Goal: Task Accomplishment & Management: Manage account settings

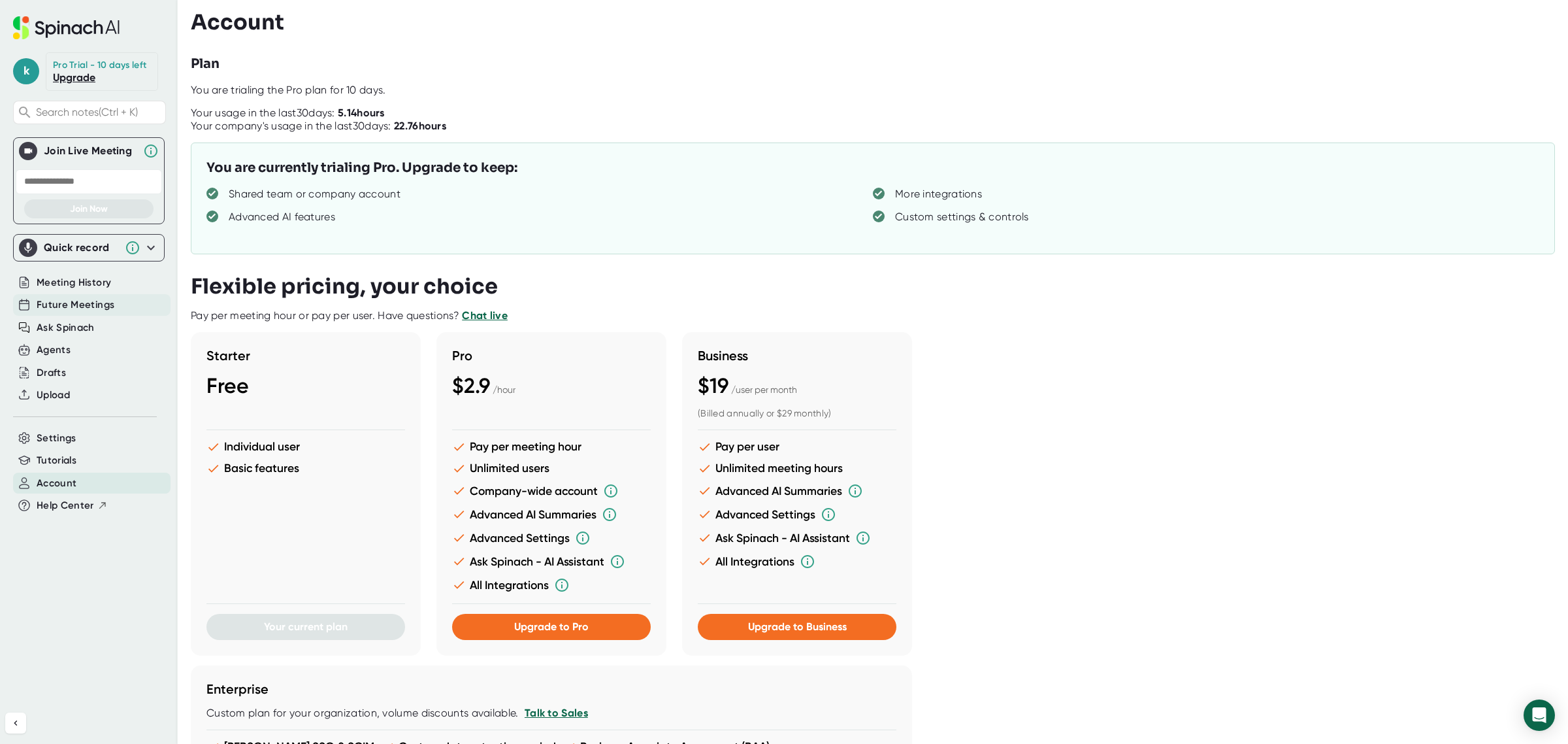
click at [114, 311] on div "Future Meetings" at bounding box center [92, 306] width 157 height 22
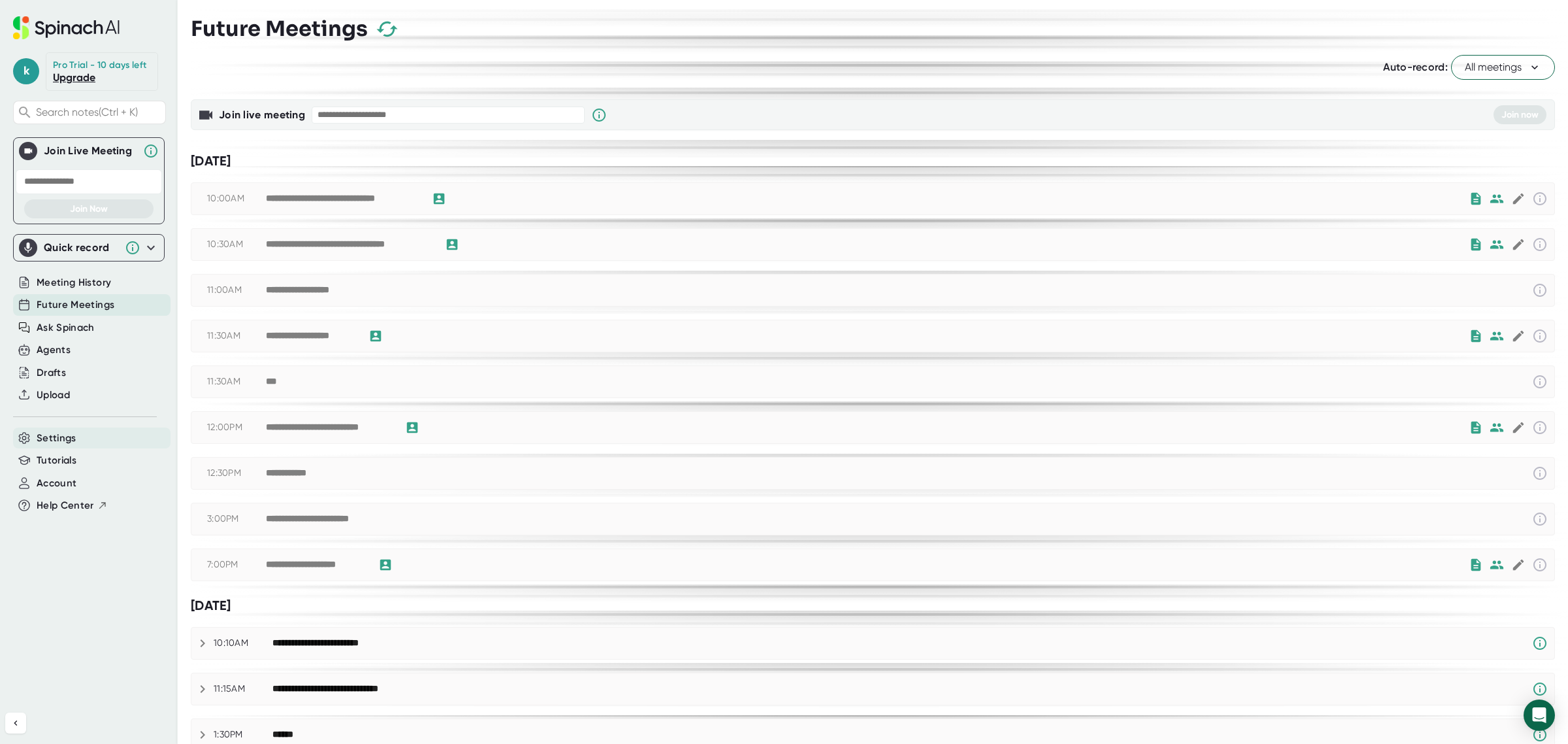
click at [93, 444] on div "Settings" at bounding box center [92, 438] width 157 height 22
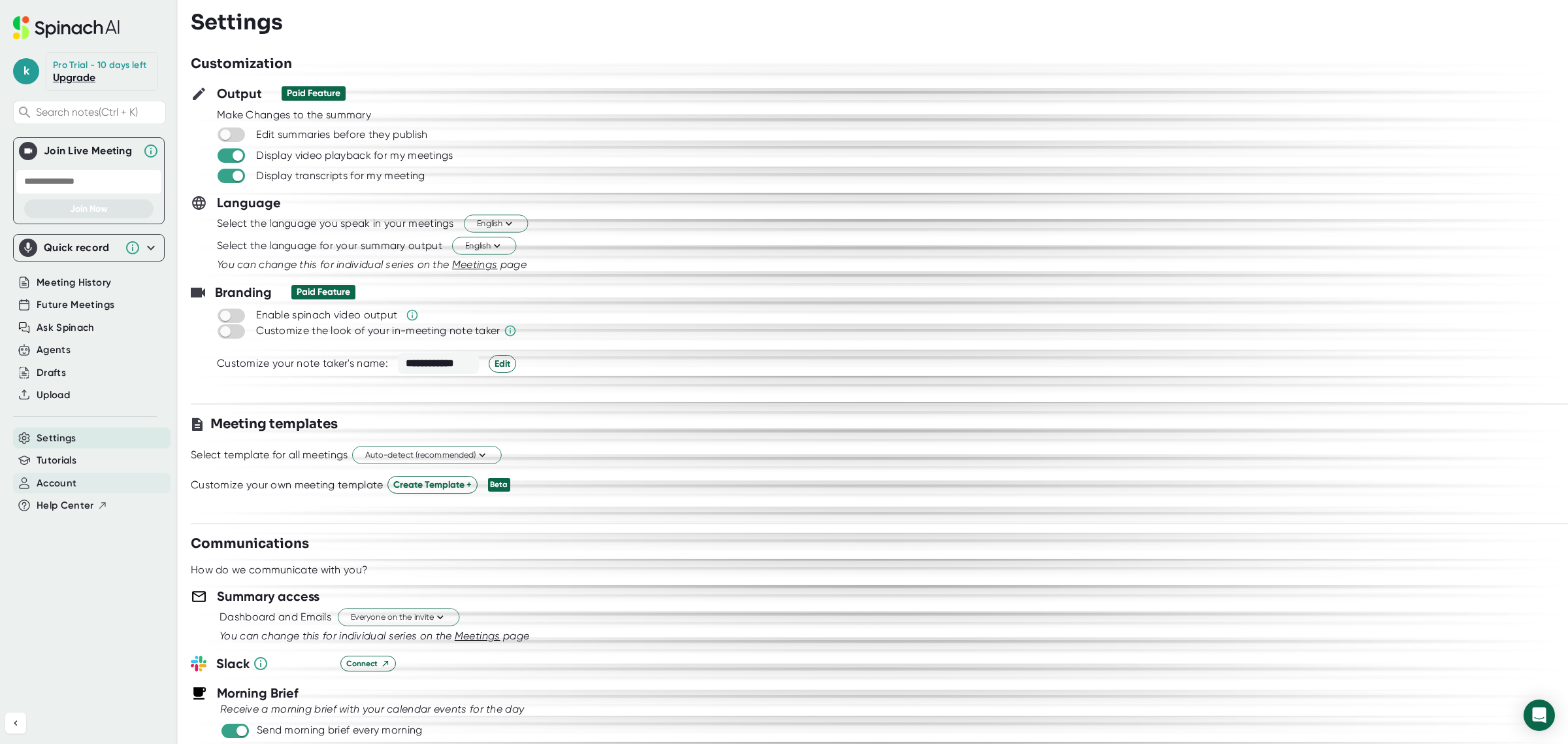
click at [82, 481] on div "Account" at bounding box center [92, 484] width 157 height 22
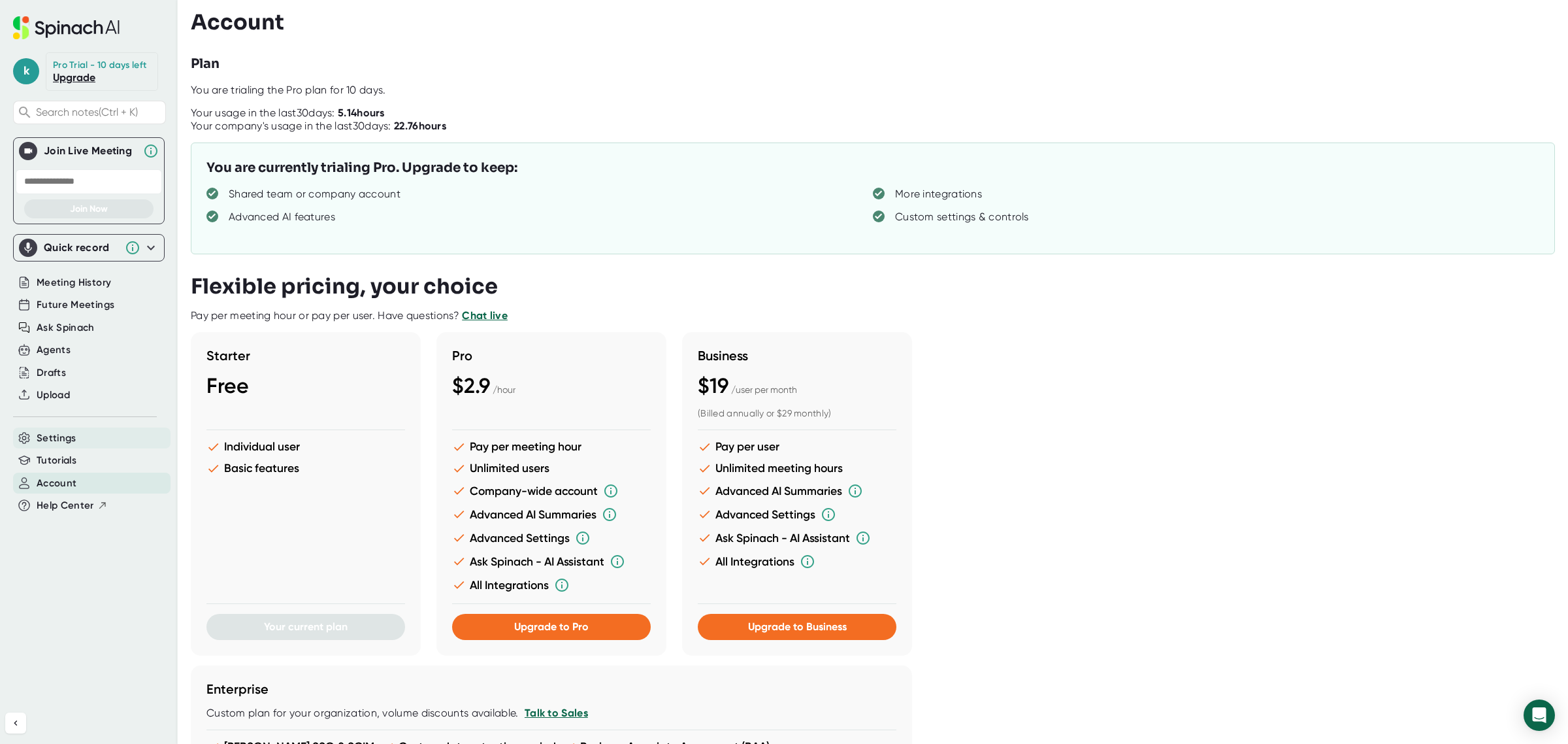
click at [60, 439] on span "Settings" at bounding box center [56, 438] width 40 height 15
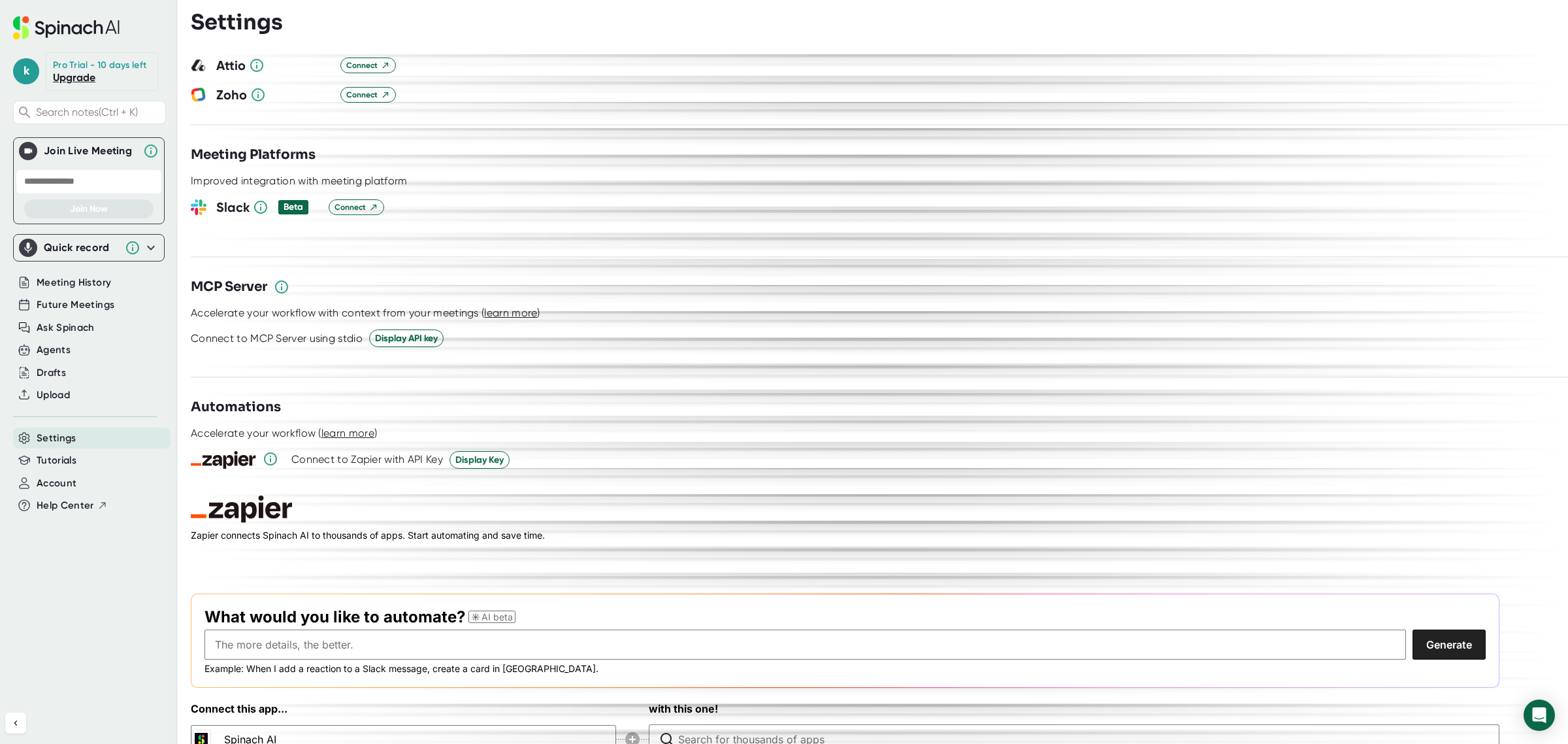
scroll to position [1527, 0]
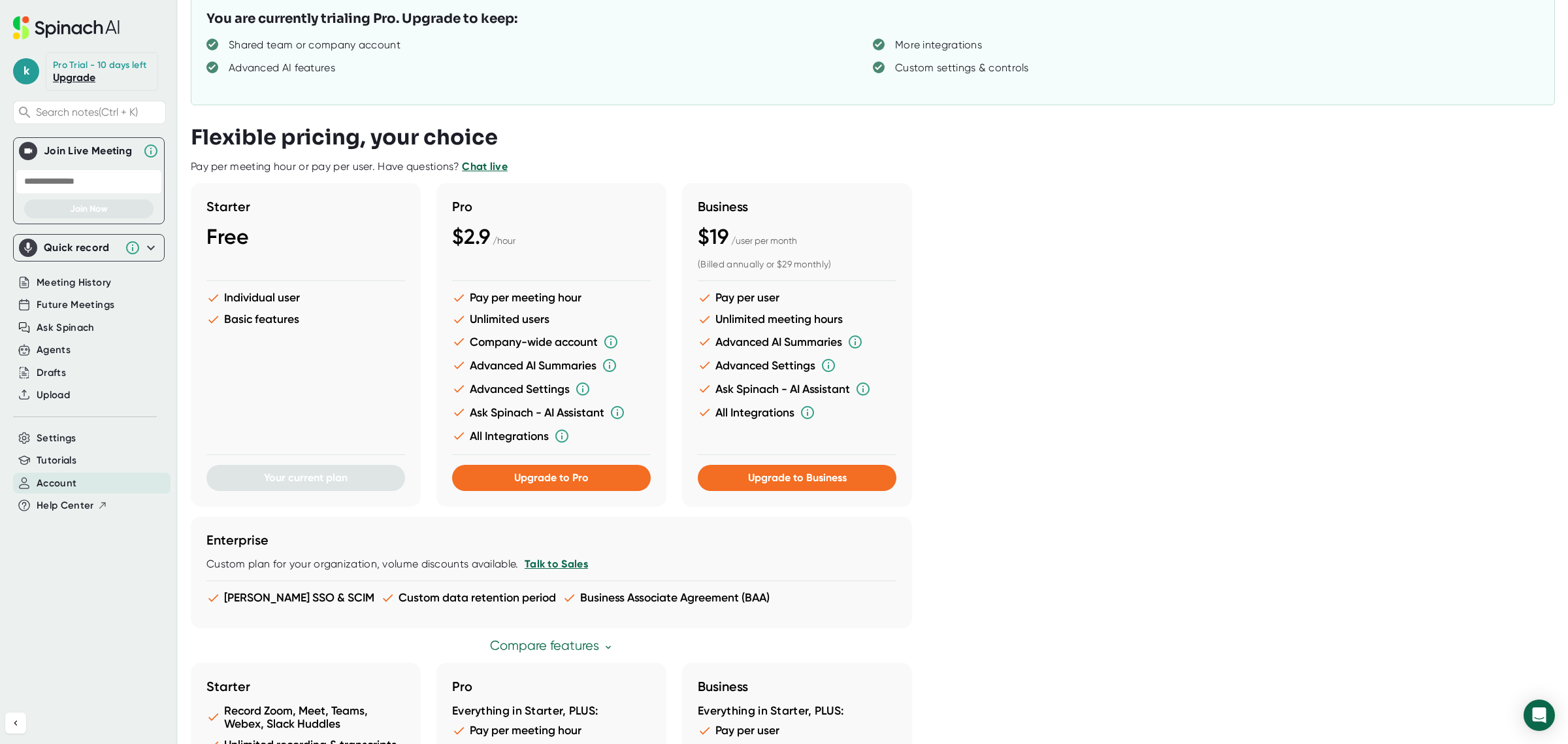
scroll to position [478, 0]
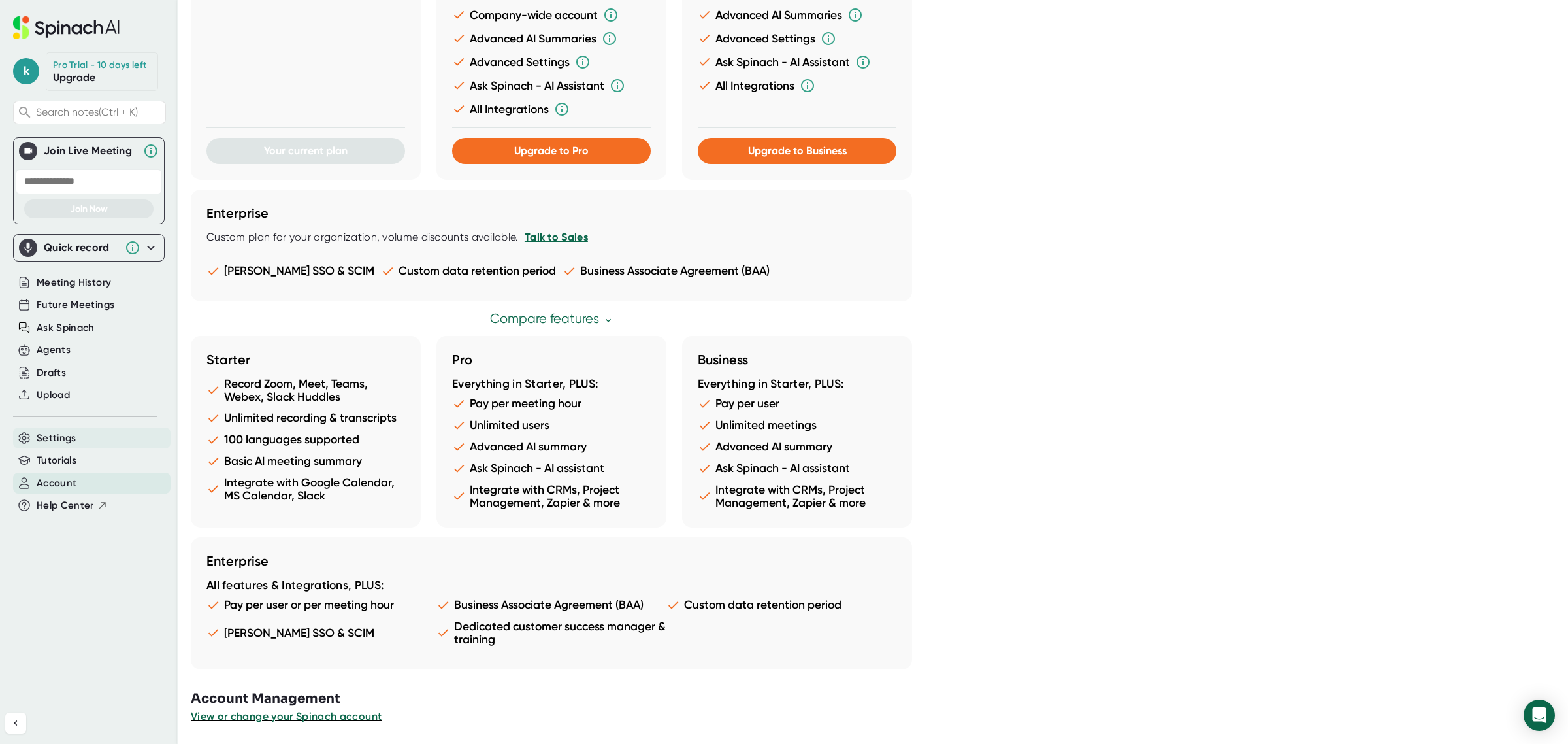
click at [70, 449] on div "Settings" at bounding box center [92, 438] width 157 height 22
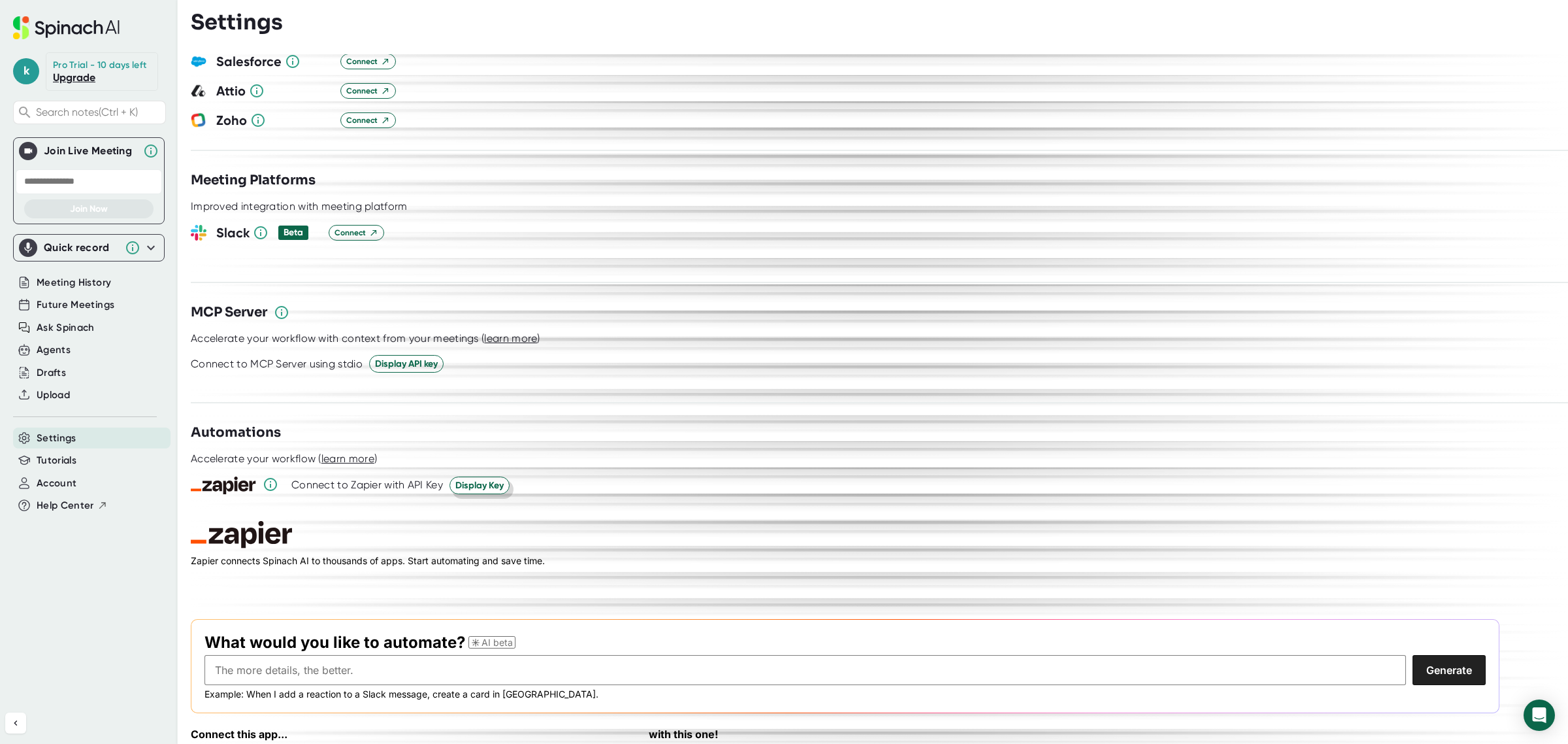
scroll to position [1527, 0]
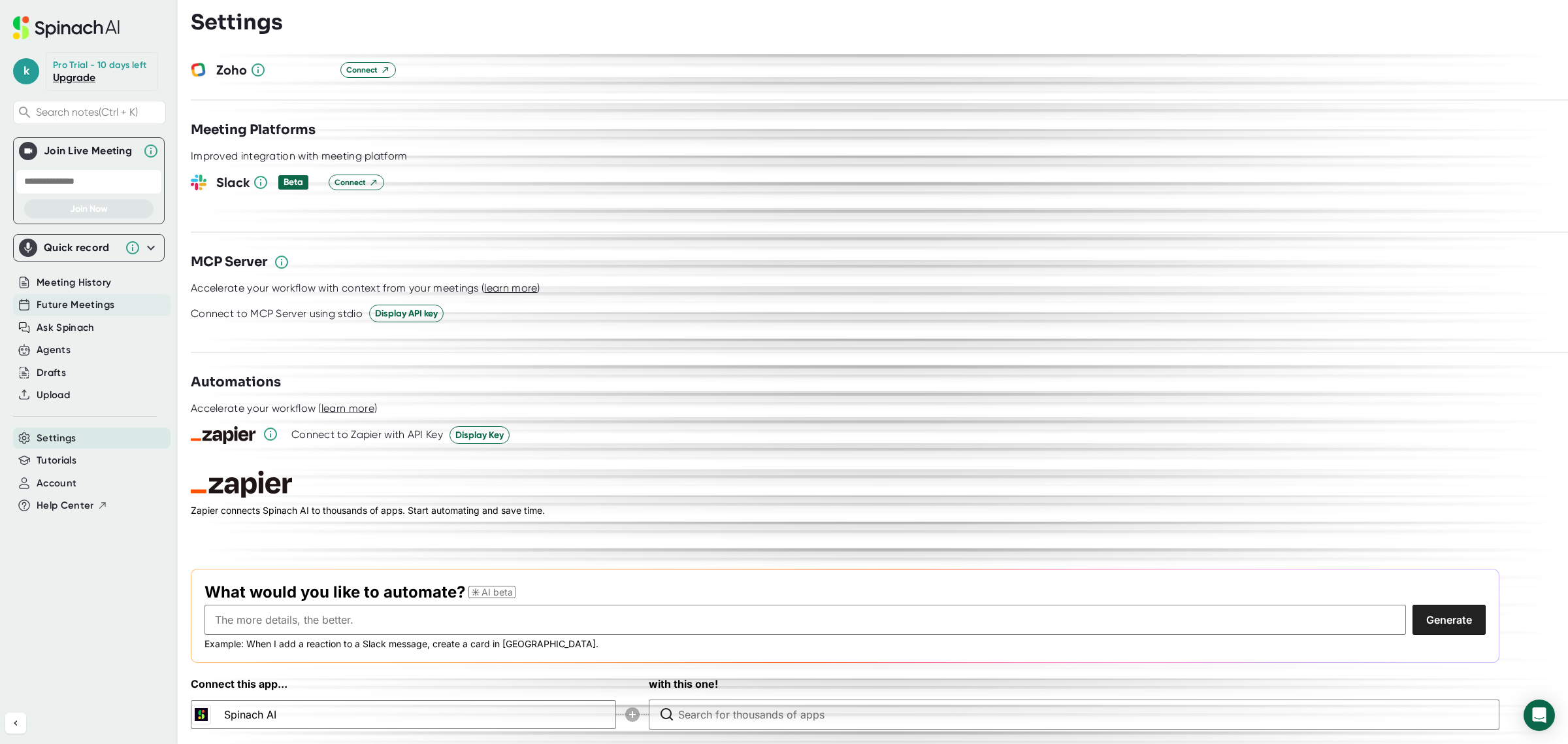
click at [110, 307] on span "Future Meetings" at bounding box center [76, 305] width 77 height 15
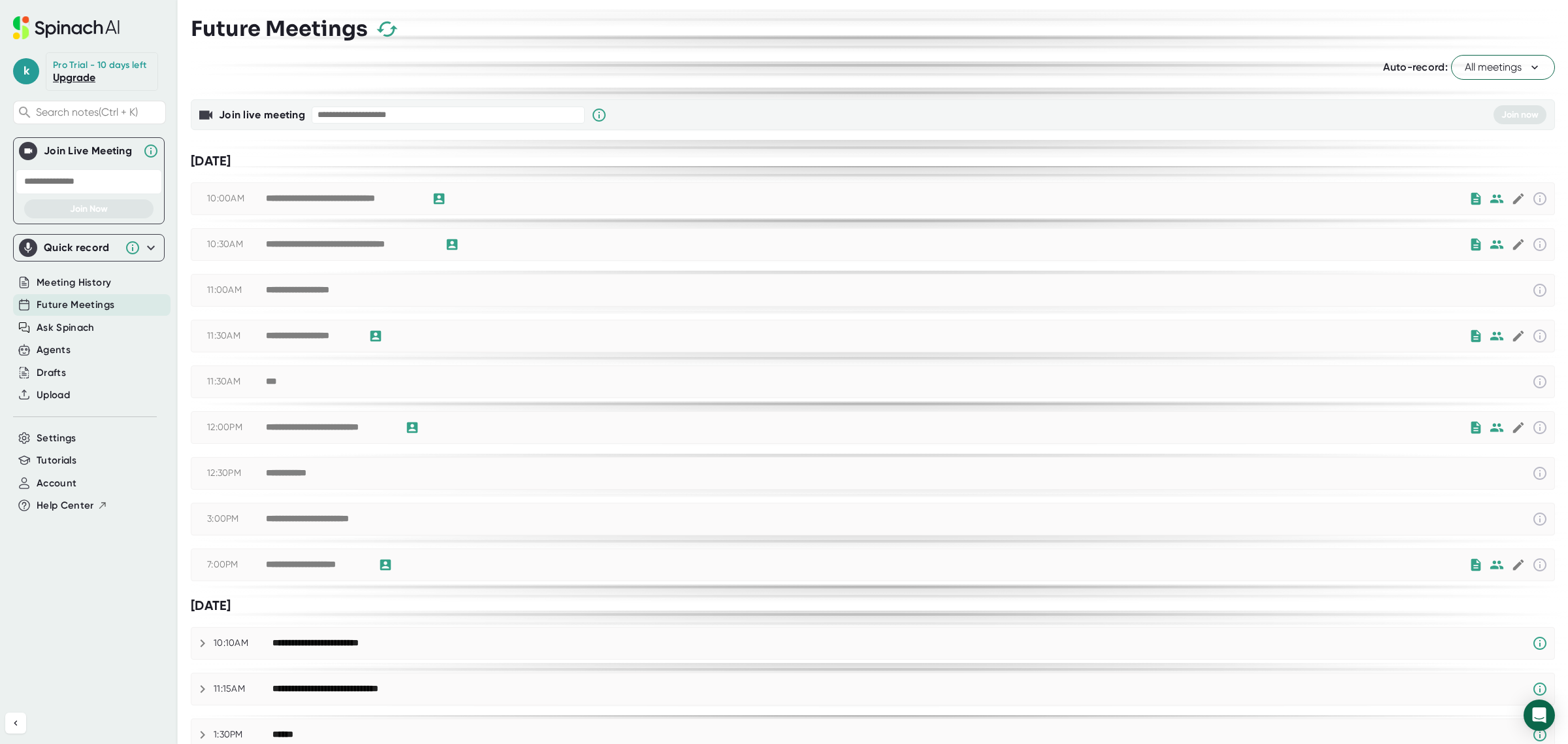
click at [1465, 66] on span "All meetings" at bounding box center [1503, 67] width 77 height 16
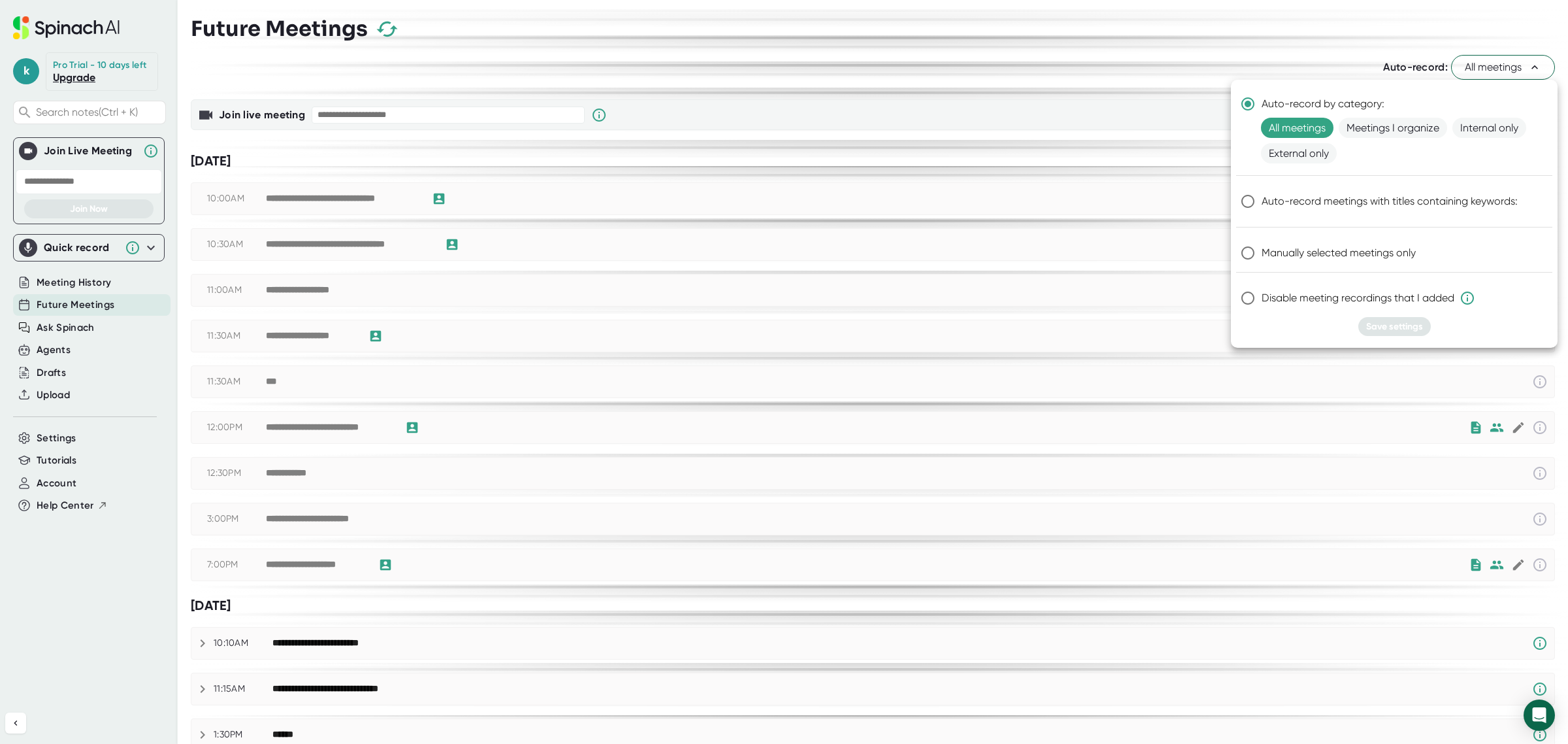
click at [1357, 303] on span "Disable meeting recordings that I added" at bounding box center [1369, 298] width 214 height 16
click at [1262, 303] on input "Disable meeting recordings that I added" at bounding box center [1248, 298] width 28 height 28
radio input "true"
click at [1376, 242] on label "Manually selected meetings only" at bounding box center [1385, 252] width 303 height 28
click at [1262, 242] on input "Manually selected meetings only" at bounding box center [1248, 252] width 28 height 28
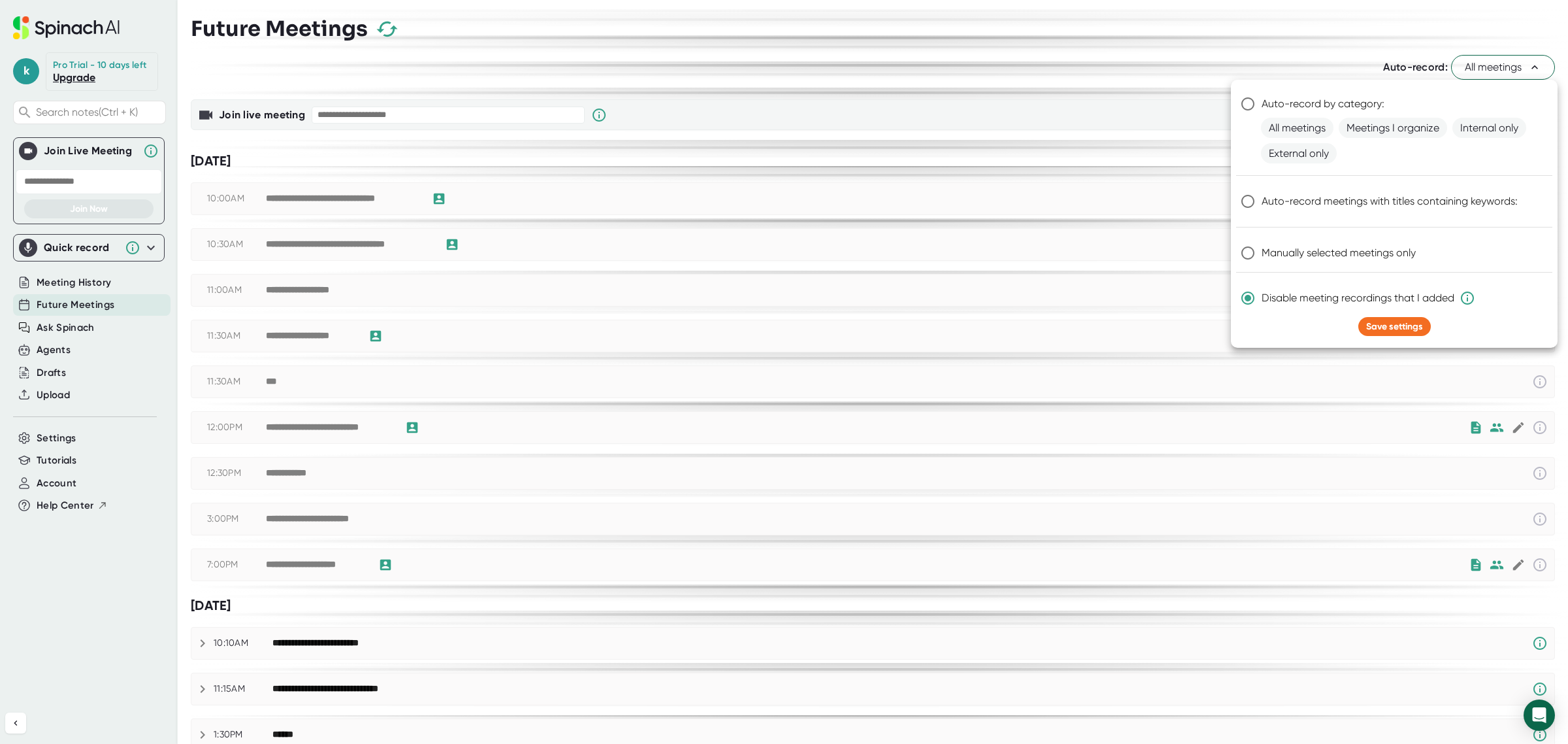
radio input "true"
click at [1406, 332] on button "Save settings" at bounding box center [1395, 327] width 72 height 19
